Goal: Information Seeking & Learning: Learn about a topic

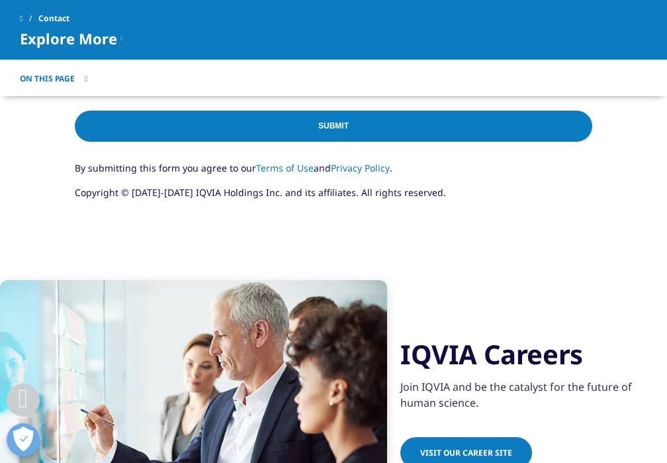
scroll to position [941, 0]
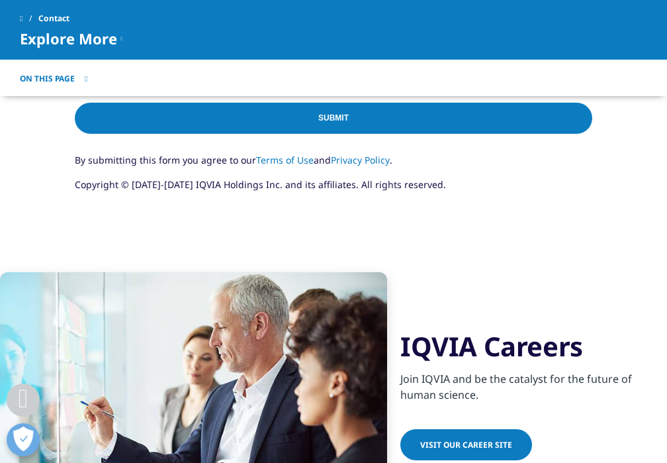
click at [452, 447] on span "Visit our Career Site" at bounding box center [466, 444] width 92 height 11
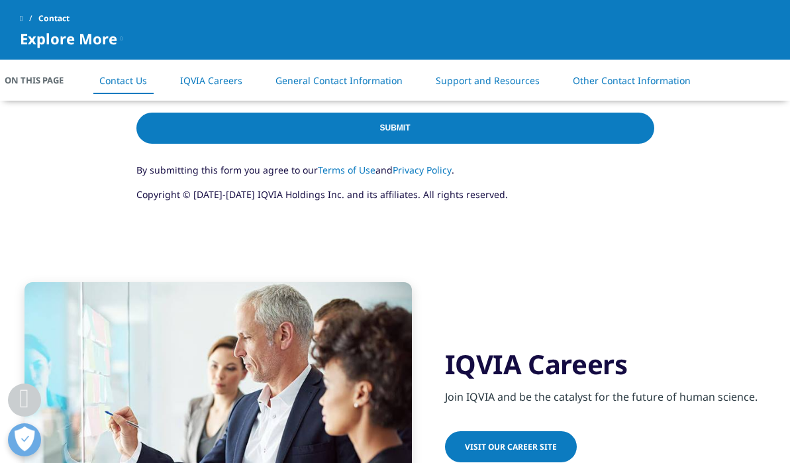
scroll to position [912, 0]
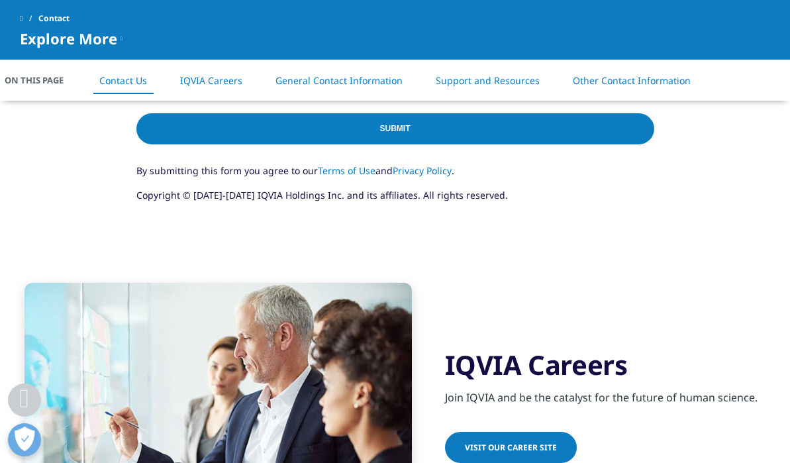
click at [635, 71] on li "Other Contact Information" at bounding box center [631, 80] width 144 height 39
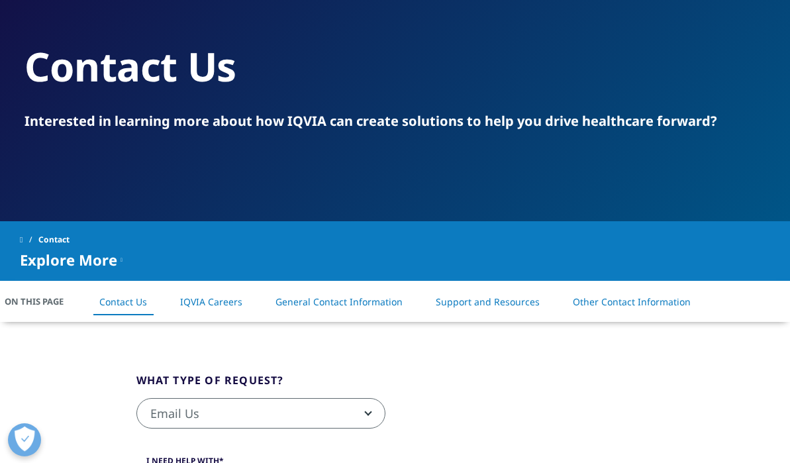
scroll to position [0, 0]
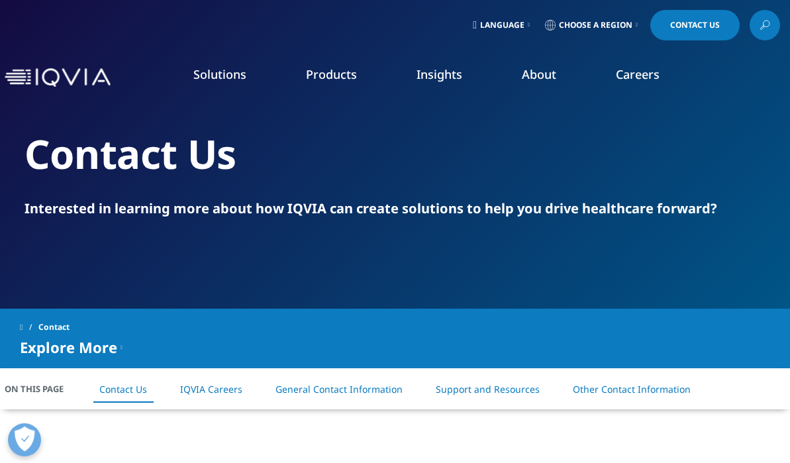
click at [589, 22] on span "Choose a Region" at bounding box center [595, 25] width 73 height 11
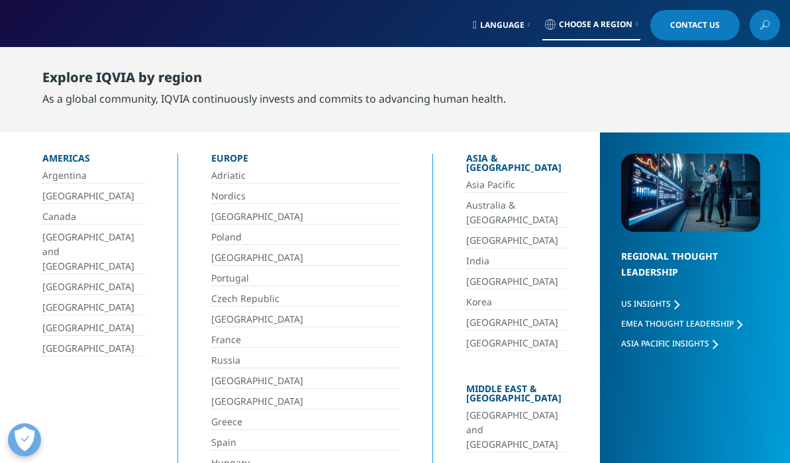
click at [466, 295] on link "Korea" at bounding box center [516, 302] width 101 height 15
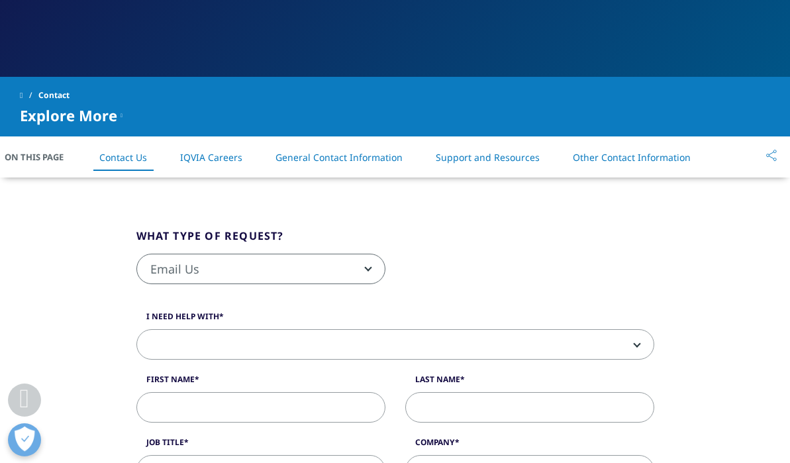
scroll to position [267, 0]
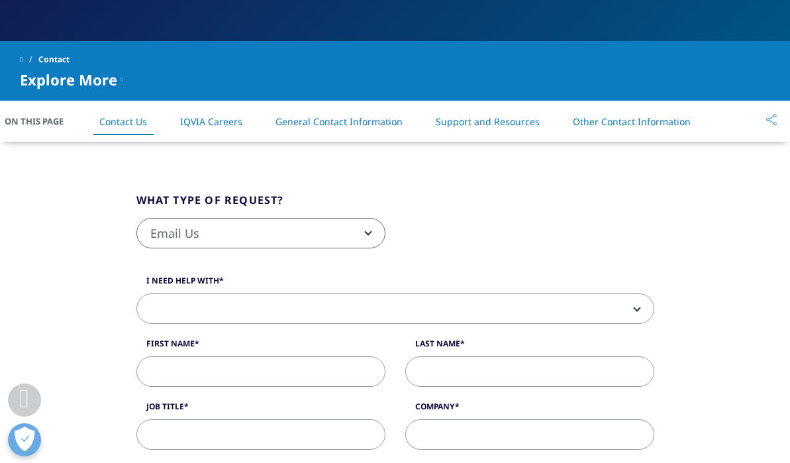
click at [208, 123] on link "IQVIA Careers" at bounding box center [211, 121] width 62 height 13
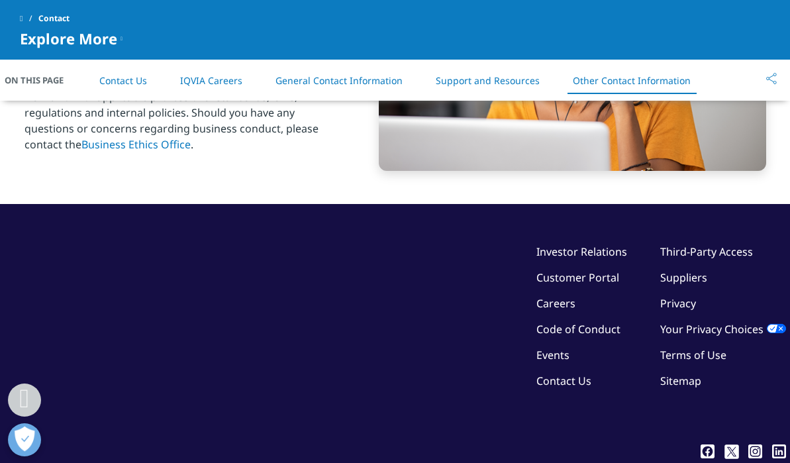
scroll to position [2293, 0]
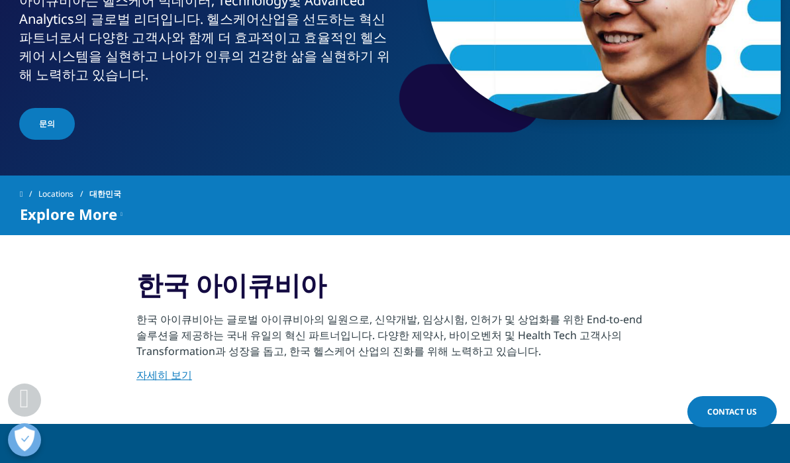
scroll to position [283, 0]
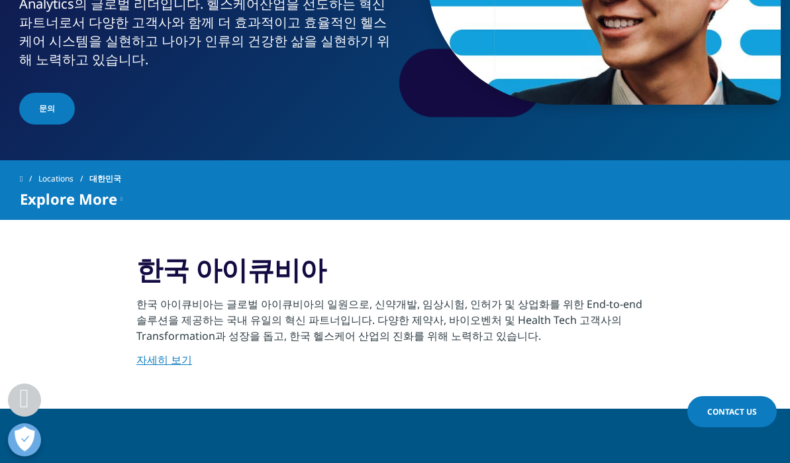
click at [167, 352] on link "자세히 보기" at bounding box center [164, 359] width 56 height 15
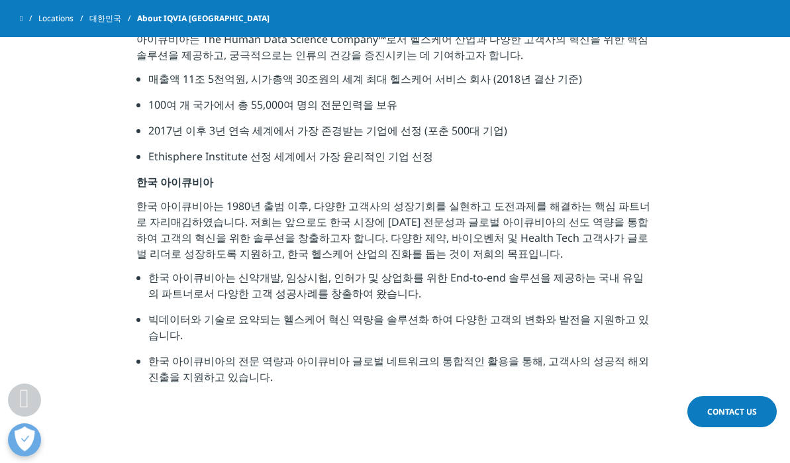
scroll to position [651, 0]
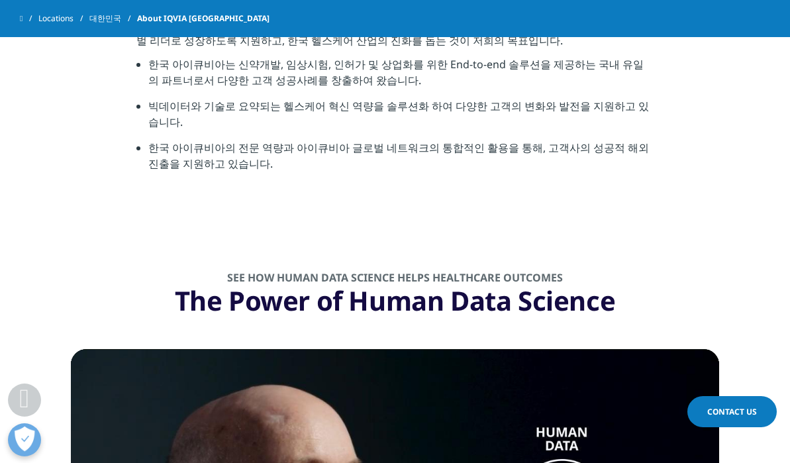
click at [745, 404] on link "Contact Us" at bounding box center [731, 411] width 89 height 31
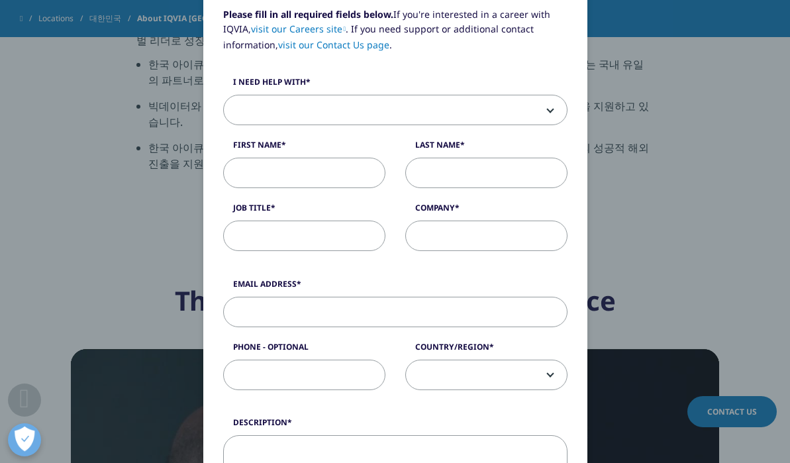
scroll to position [0, 0]
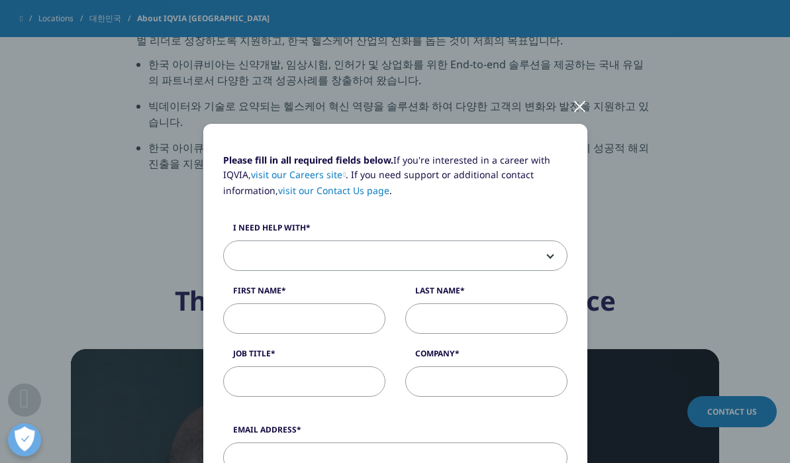
click at [576, 101] on div at bounding box center [579, 105] width 15 height 36
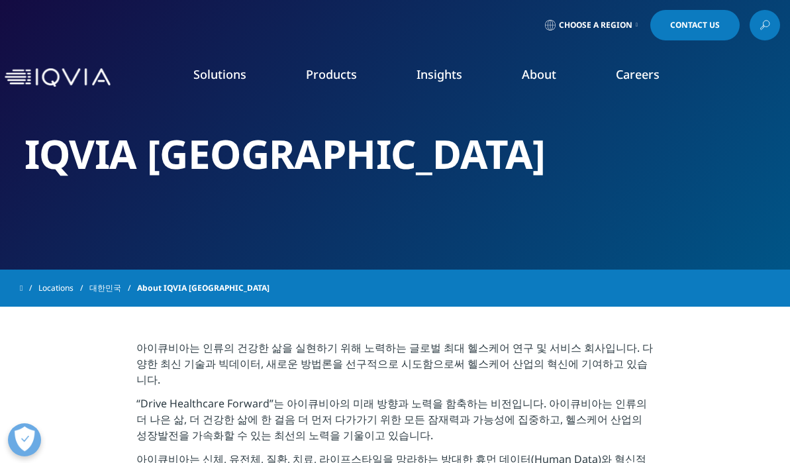
click at [636, 83] on li "Careers IQVIA Careers Overview Our Company Culture Benefits Life at IQVIA Blog …" at bounding box center [637, 87] width 103 height 42
click at [319, 169] on link "Clinical Research" at bounding box center [299, 166] width 173 height 15
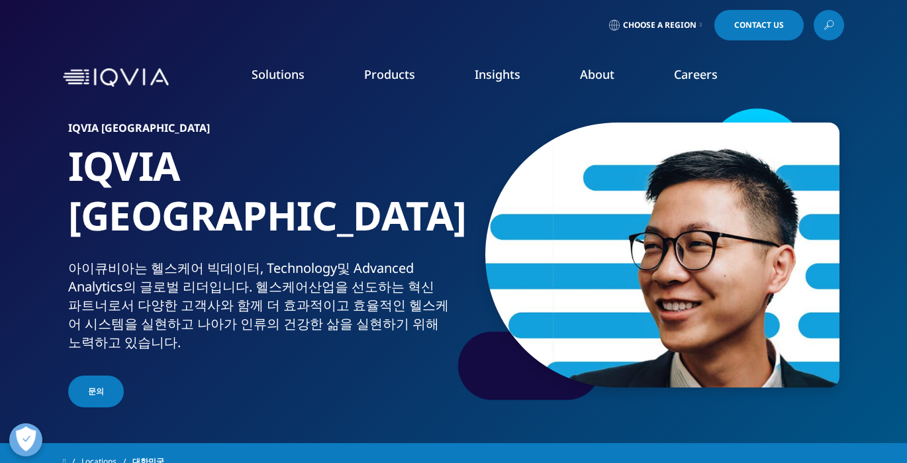
click at [98, 375] on link "문의" at bounding box center [96, 391] width 56 height 32
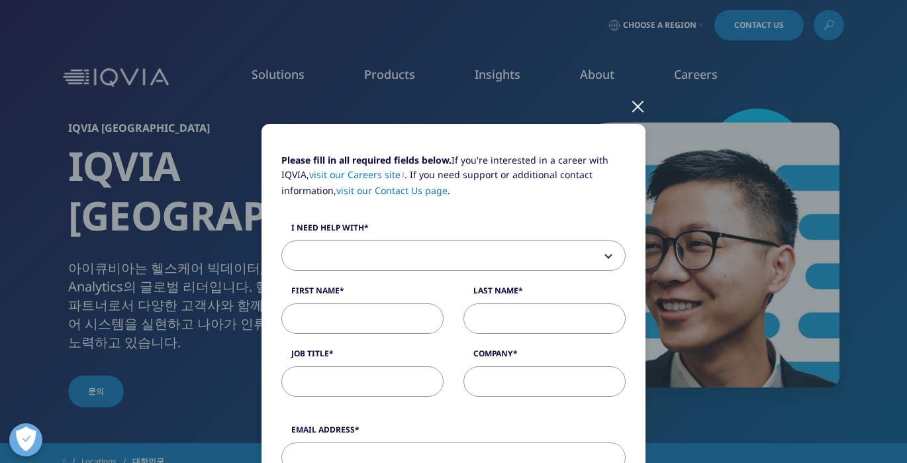
click at [631, 103] on div at bounding box center [637, 105] width 15 height 36
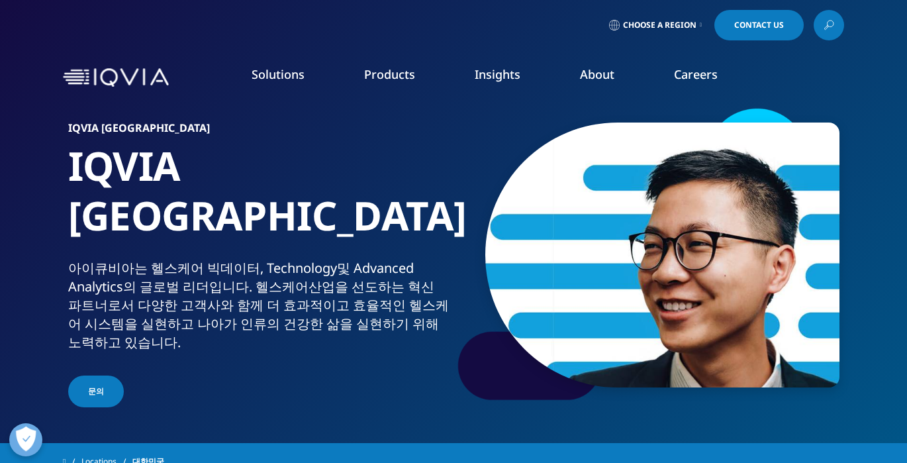
click at [687, 87] on li "Careers IQVIA Careers Overview Our Company Culture Benefits Life at IQVIA Blog …" at bounding box center [695, 87] width 103 height 42
click at [698, 73] on link "Careers" at bounding box center [696, 74] width 44 height 16
click at [298, 167] on link "Clinical Research" at bounding box center [343, 166] width 202 height 15
